Goal: Information Seeking & Learning: Learn about a topic

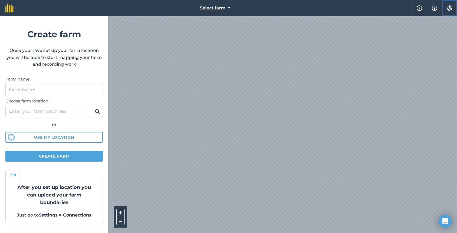
click at [448, 8] on img at bounding box center [449, 7] width 6 height 5
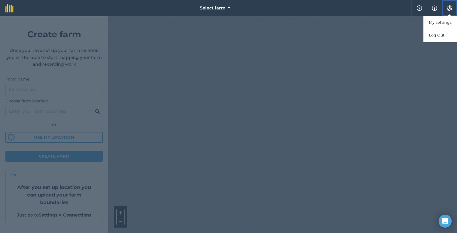
click at [448, 8] on img at bounding box center [449, 7] width 6 height 5
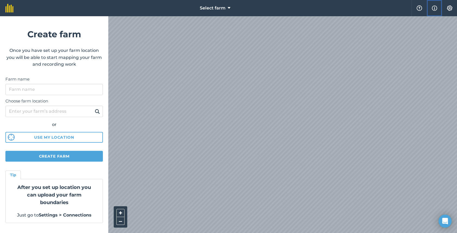
click at [434, 8] on img at bounding box center [433, 8] width 5 height 6
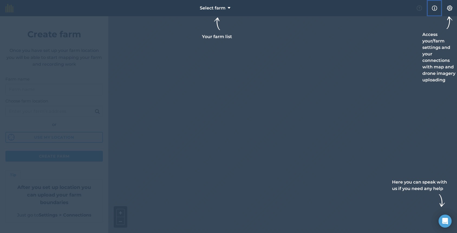
click at [434, 14] on button "Info" at bounding box center [433, 8] width 15 height 16
click at [434, 6] on img at bounding box center [433, 8] width 5 height 6
click at [449, 9] on img at bounding box center [449, 7] width 6 height 5
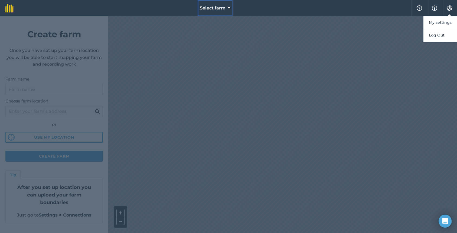
click at [203, 8] on span "Select farm" at bounding box center [213, 8] width 26 height 6
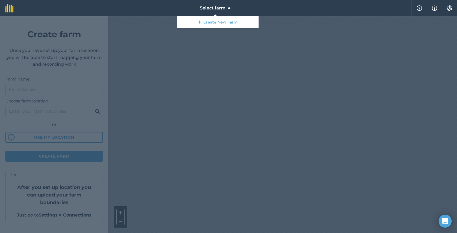
click at [178, 54] on div at bounding box center [228, 124] width 457 height 217
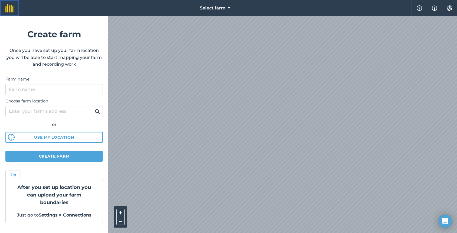
click at [3, 14] on link at bounding box center [9, 8] width 19 height 16
click at [450, 7] on img at bounding box center [449, 7] width 6 height 5
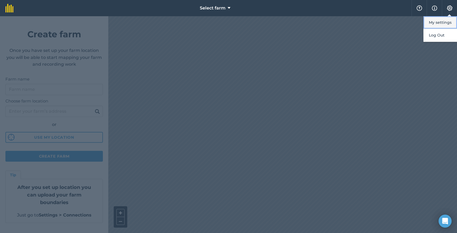
click at [443, 22] on button "My settings" at bounding box center [440, 22] width 34 height 13
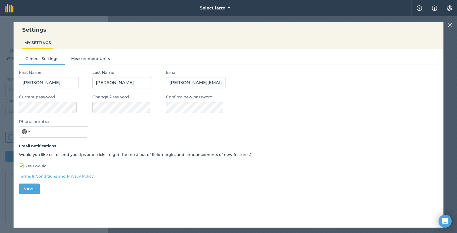
click at [53, 177] on link "Terms & Conditions and Privacy Policy" at bounding box center [228, 176] width 419 height 6
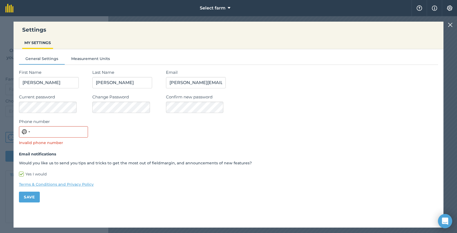
click at [444, 224] on icon "Open Intercom Messenger" at bounding box center [444, 221] width 7 height 7
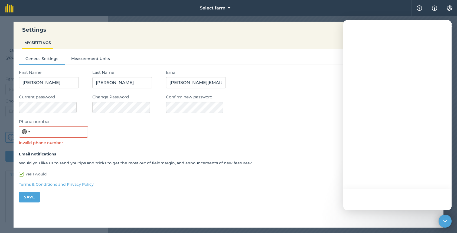
click at [303, 107] on div "Confirm new password" at bounding box center [302, 103] width 272 height 19
click at [5, 131] on div "Settings MY SETTINGS General Settings Measurement Units First Name Kimberly Las…" at bounding box center [228, 124] width 457 height 217
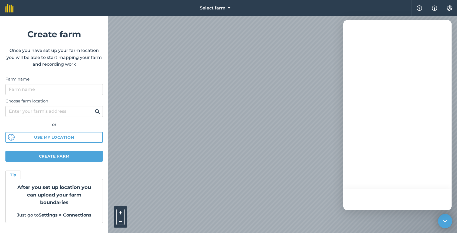
click at [445, 222] on icon "Open Intercom Messenger" at bounding box center [445, 221] width 4 height 2
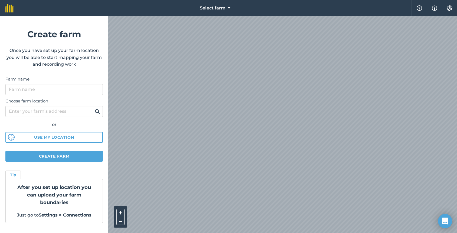
click at [444, 222] on icon "Open Intercom Messenger" at bounding box center [444, 221] width 6 height 7
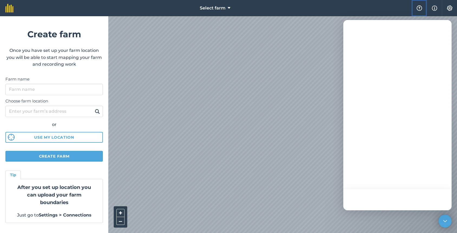
click at [416, 13] on button "Help" at bounding box center [418, 8] width 15 height 16
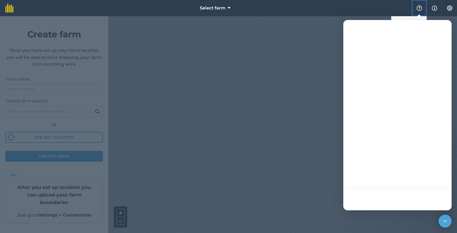
click at [420, 12] on button "Help" at bounding box center [418, 8] width 15 height 16
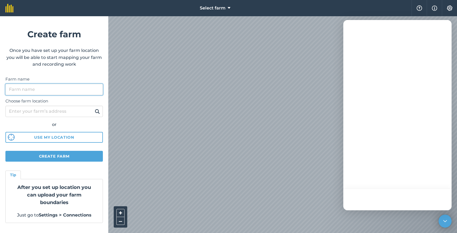
click at [35, 90] on input "Farm name" at bounding box center [53, 89] width 97 height 11
type input "Kimberly's Farm"
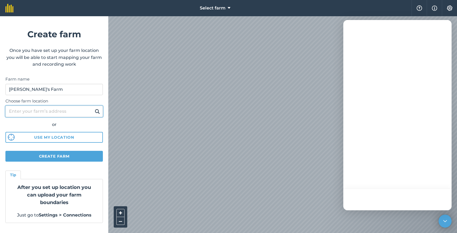
click at [25, 114] on input "Choose farm location" at bounding box center [53, 111] width 97 height 11
click at [24, 114] on input "Choose farm location" at bounding box center [53, 111] width 97 height 11
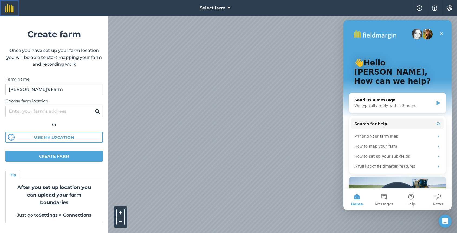
click at [6, 12] on link at bounding box center [9, 8] width 19 height 16
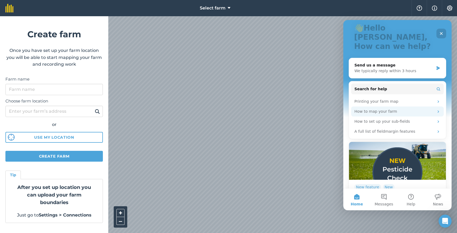
scroll to position [50, 0]
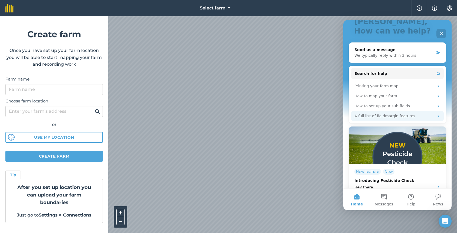
click at [377, 113] on div "A full list of fieldmargin features" at bounding box center [394, 116] width 80 height 6
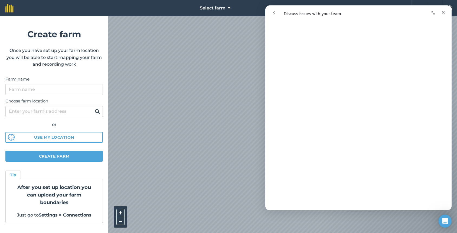
scroll to position [105, 0]
click at [273, 14] on icon "go back" at bounding box center [274, 13] width 4 height 4
click at [274, 14] on icon "go back" at bounding box center [274, 12] width 2 height 3
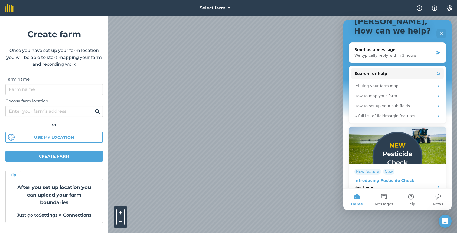
scroll to position [0, 0]
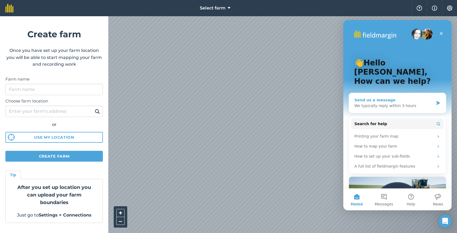
click at [397, 101] on div "Send us a message We typically reply within 3 hours" at bounding box center [397, 103] width 97 height 20
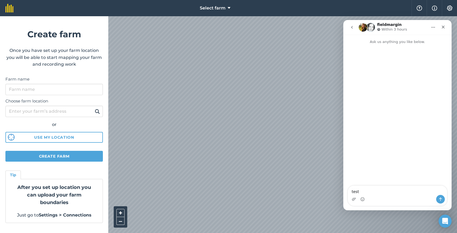
type textarea "test"
click at [354, 27] on button "go back" at bounding box center [351, 27] width 10 height 10
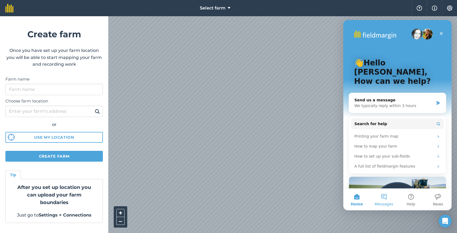
click at [384, 199] on button "Messages" at bounding box center [383, 200] width 27 height 22
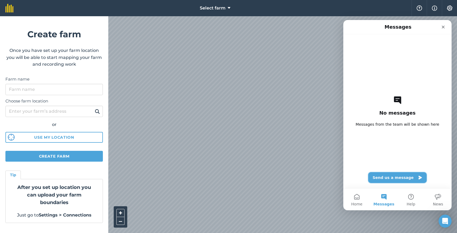
click at [386, 180] on button "Send us a message" at bounding box center [397, 177] width 58 height 11
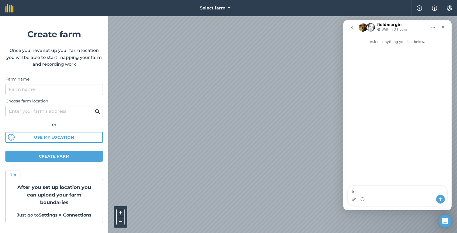
click at [356, 24] on button "go back" at bounding box center [351, 27] width 10 height 10
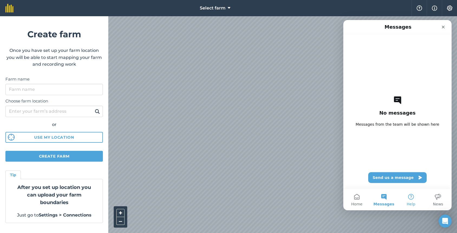
click at [414, 195] on button "Help" at bounding box center [410, 200] width 27 height 22
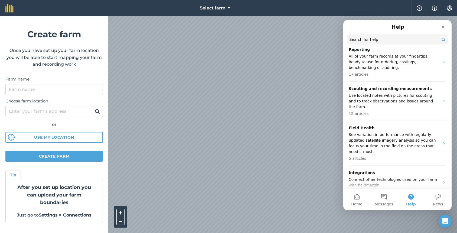
scroll to position [247, 0]
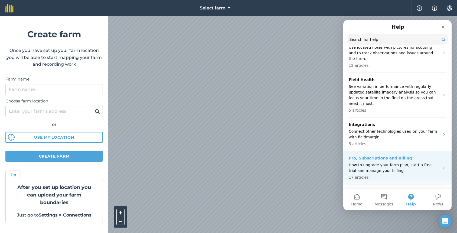
click at [392, 162] on p "How to upgrade your farm plan, start a free trial and manage your billing" at bounding box center [393, 167] width 91 height 11
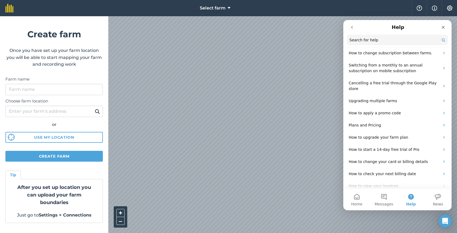
scroll to position [0, 0]
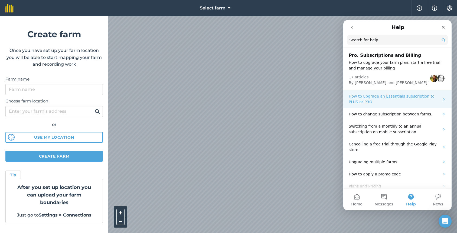
click at [387, 99] on p "How to upgrade an Essentials subscription to PLUS or PRO" at bounding box center [393, 99] width 91 height 11
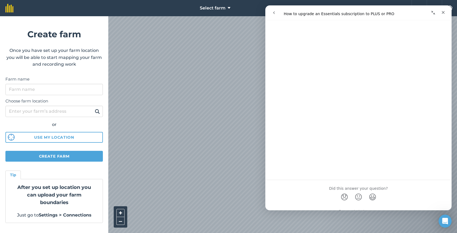
scroll to position [73, 0]
click at [275, 17] on button "go back" at bounding box center [274, 13] width 10 height 10
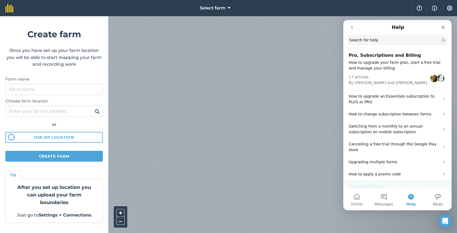
click at [408, 184] on p "Plans and Pricing" at bounding box center [393, 187] width 91 height 6
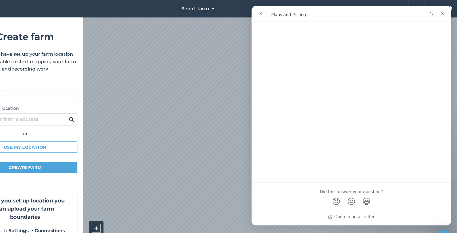
scroll to position [0, 0]
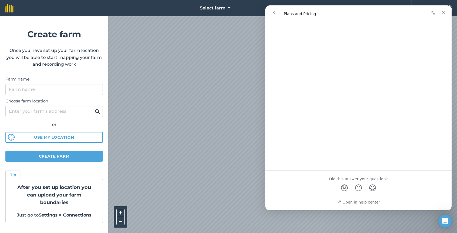
click at [274, 15] on button "go back" at bounding box center [274, 13] width 10 height 10
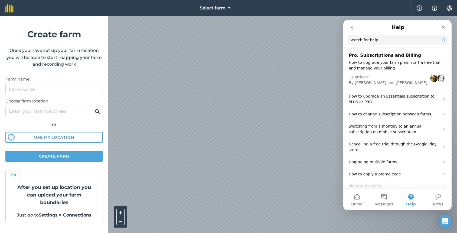
click at [354, 26] on icon "go back" at bounding box center [351, 27] width 4 height 4
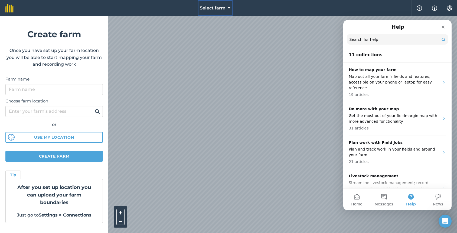
click at [218, 7] on span "Select farm" at bounding box center [213, 8] width 26 height 6
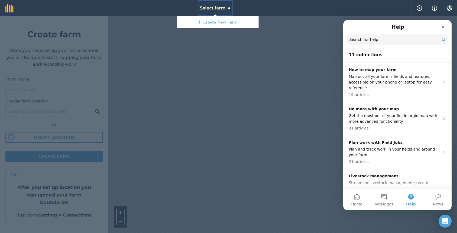
click at [218, 7] on span "Select farm" at bounding box center [213, 8] width 26 height 6
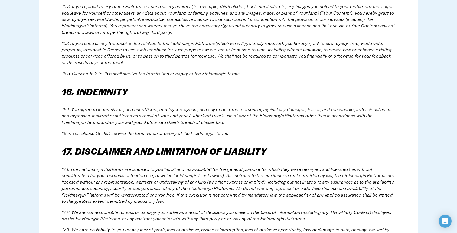
scroll to position [1691, 0]
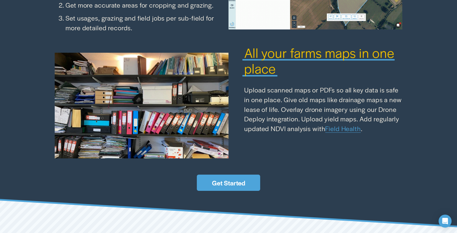
scroll to position [885, 0]
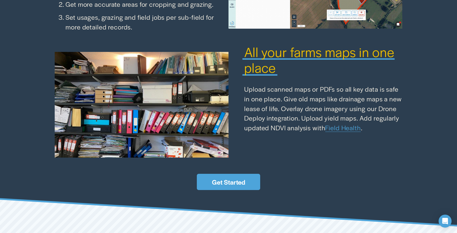
click at [341, 128] on link "Field Health" at bounding box center [342, 127] width 35 height 9
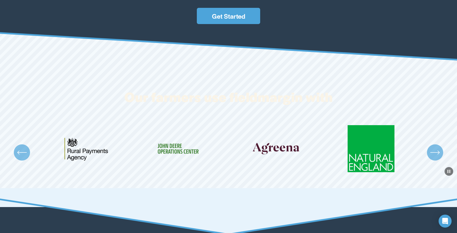
scroll to position [1031, 0]
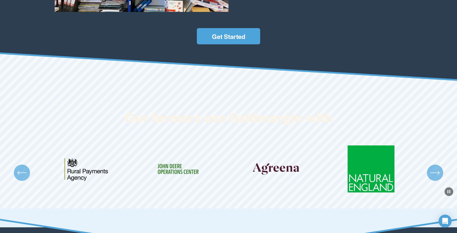
click at [247, 155] on div "Our farmers use fieldmargin with" at bounding box center [228, 153] width 457 height 147
click at [435, 173] on icon "\a \a \a Next\a \a" at bounding box center [434, 173] width 9 height 0
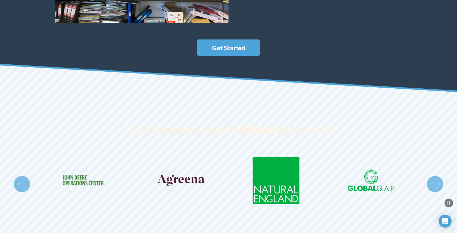
scroll to position [1020, 0]
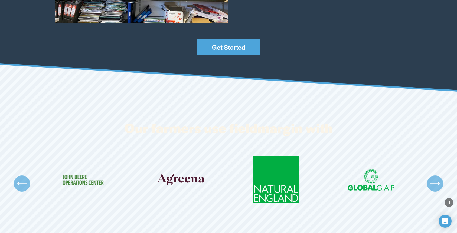
click at [31, 187] on div "Carousel" at bounding box center [228, 183] width 457 height 54
click at [24, 186] on icon "\a \a Previous\a \a \a" at bounding box center [22, 184] width 10 height 10
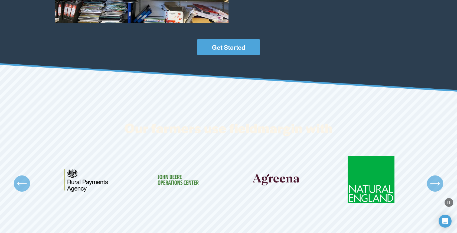
click at [24, 186] on icon "\a \a Previous\a \a \a" at bounding box center [22, 184] width 10 height 10
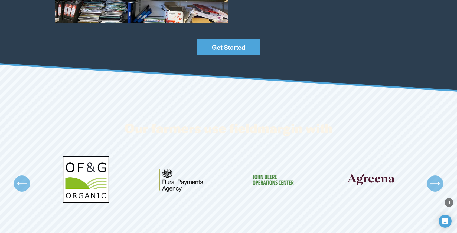
click at [431, 184] on icon "\a \a \a Next\a \a" at bounding box center [434, 184] width 9 height 0
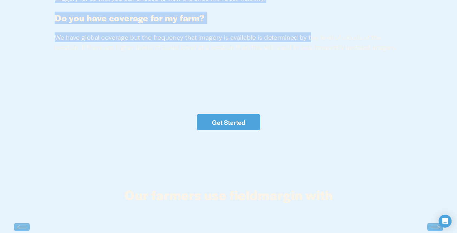
scroll to position [1520, 0]
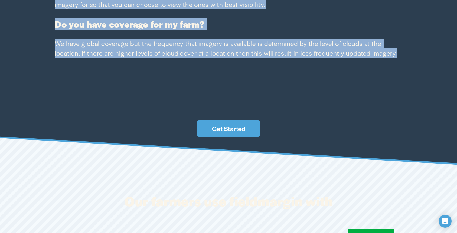
drag, startPoint x: 56, startPoint y: 54, endPoint x: 344, endPoint y: 58, distance: 288.1
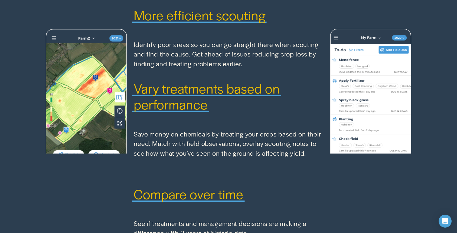
scroll to position [652, 0]
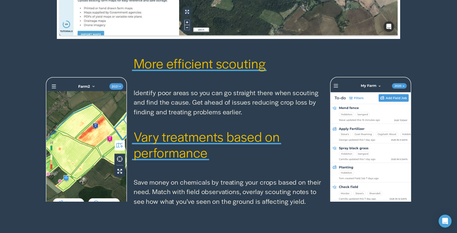
click at [196, 146] on span "Vary treatments based on performance" at bounding box center [208, 144] width 149 height 34
click at [193, 139] on span "Vary treatments based on performance" at bounding box center [208, 144] width 149 height 34
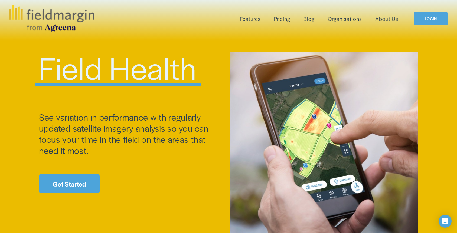
scroll to position [0, 0]
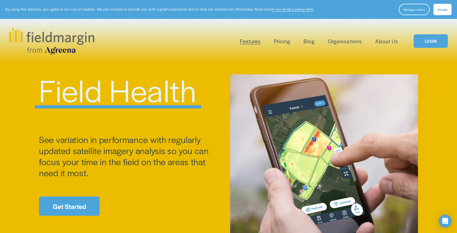
click at [260, 41] on span "Features" at bounding box center [250, 41] width 21 height 8
